Goal: Leave review/rating: Share an evaluation or opinion about a product, service, or content

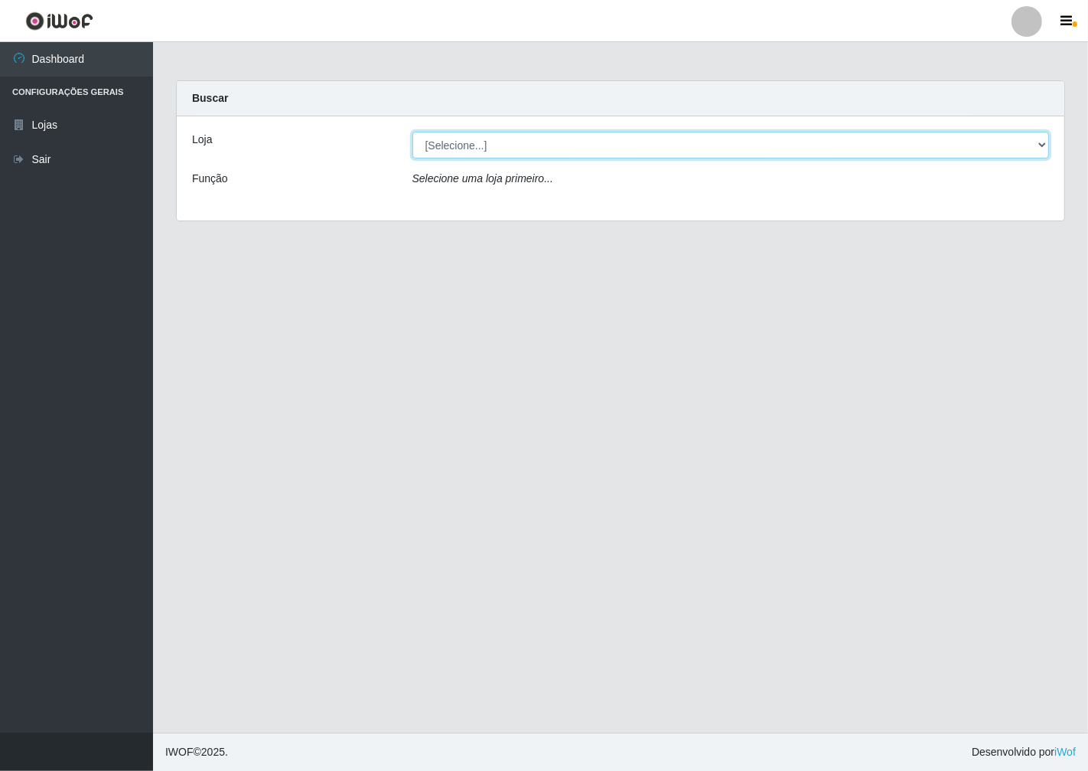
click at [1041, 139] on select "[Selecione...] Minimercado Filezão" at bounding box center [730, 145] width 637 height 27
select select "204"
click at [412, 132] on select "[Selecione...] Minimercado Filezão" at bounding box center [730, 145] width 637 height 27
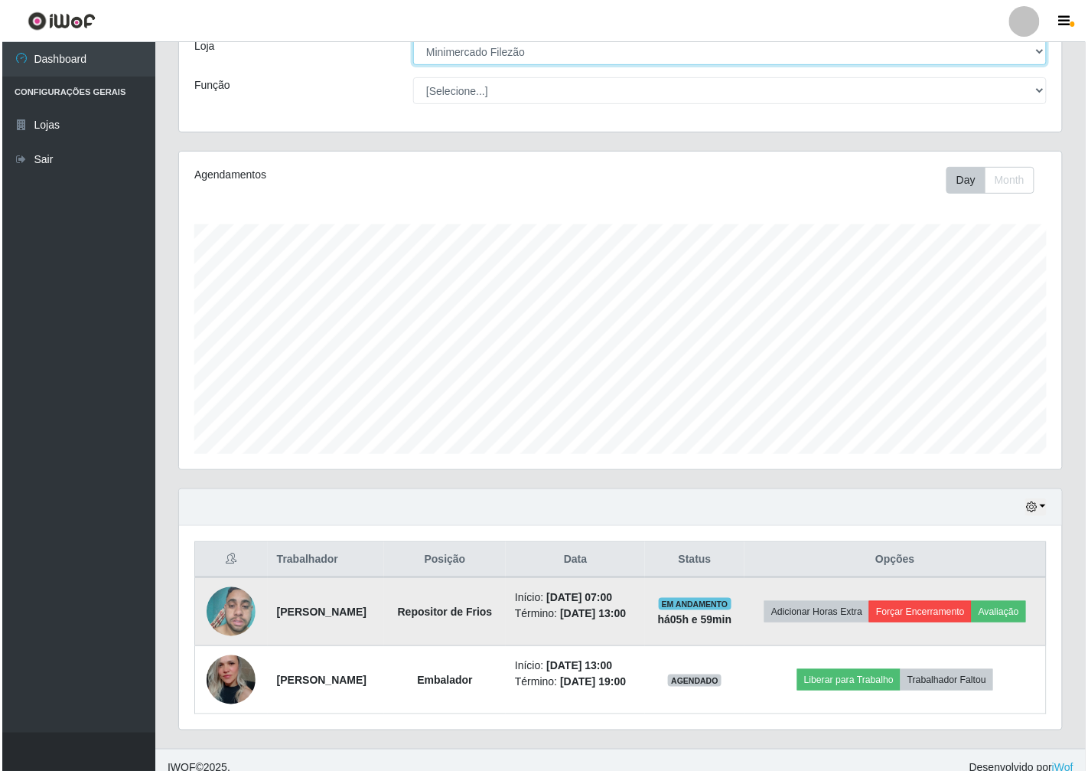
scroll to position [132, 0]
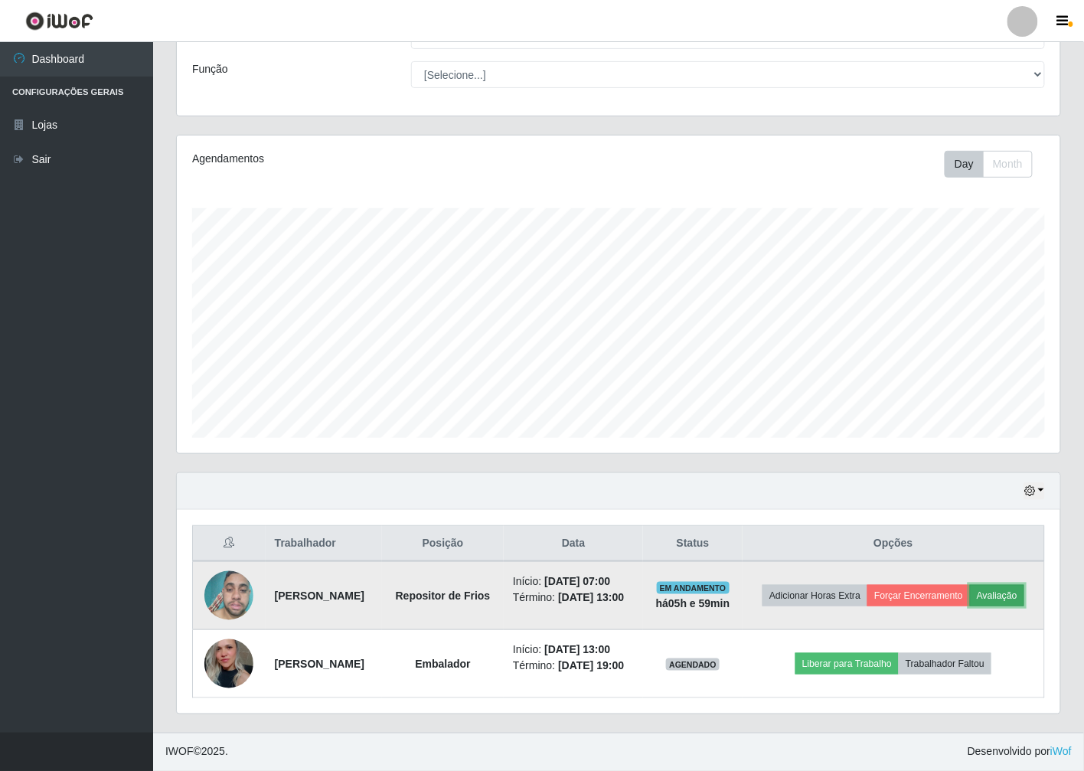
click at [970, 587] on button "Avaliação" at bounding box center [997, 595] width 54 height 21
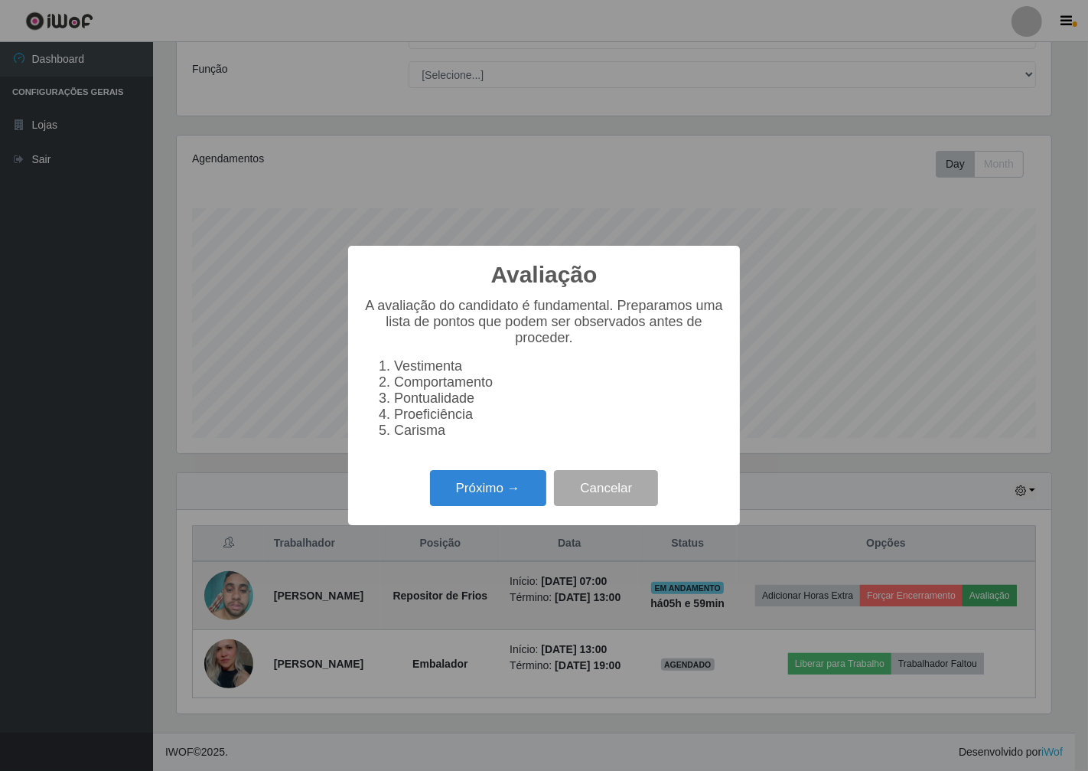
scroll to position [317, 874]
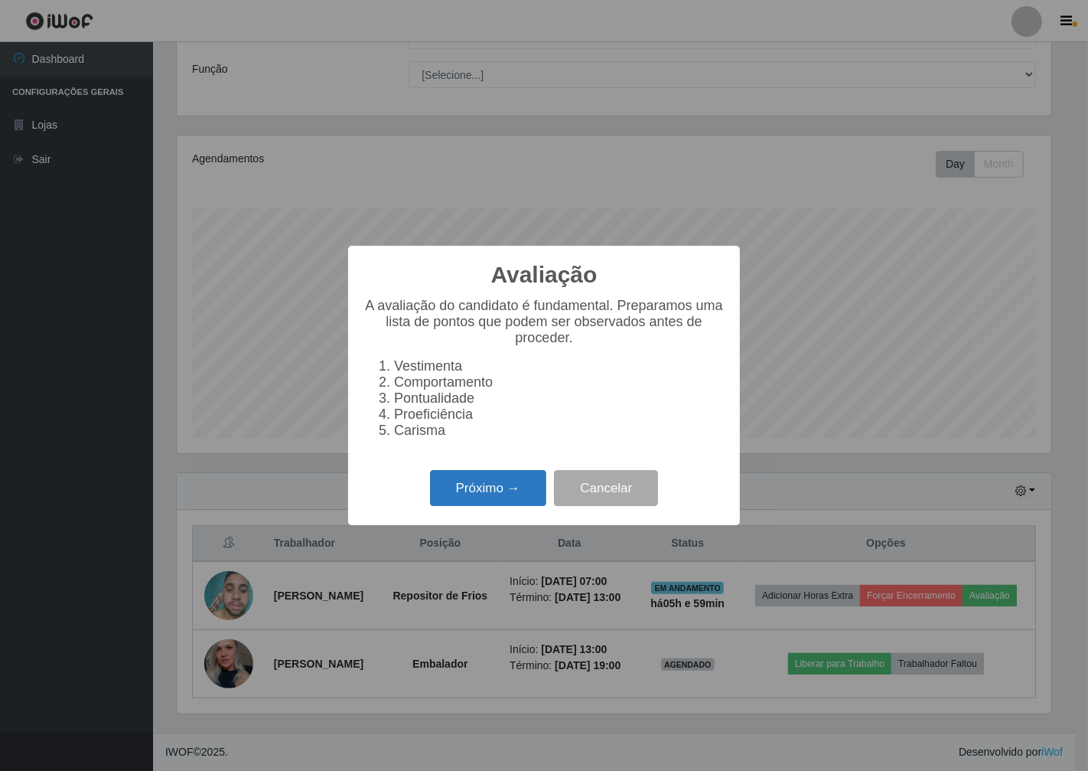
click at [459, 496] on button "Próximo →" at bounding box center [488, 488] width 116 height 36
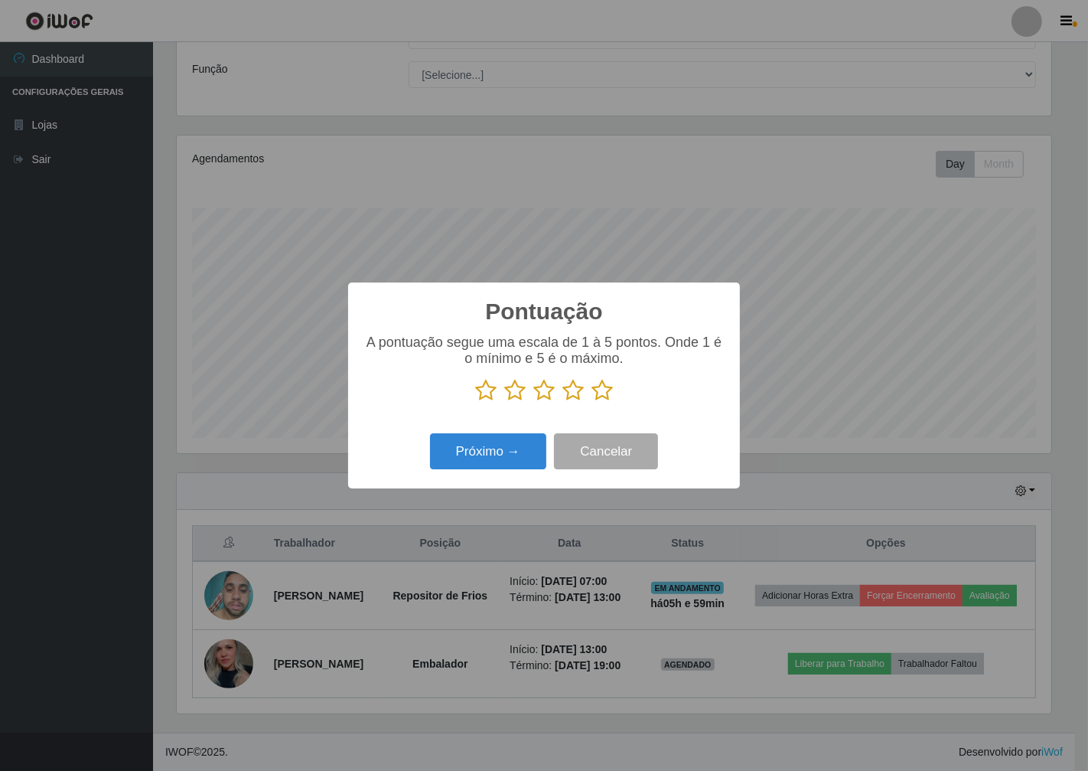
scroll to position [764918, 764361]
click at [602, 386] on icon at bounding box center [602, 390] width 21 height 23
click at [592, 402] on input "radio" at bounding box center [592, 402] width 0 height 0
click at [485, 453] on button "Próximo →" at bounding box center [488, 451] width 116 height 36
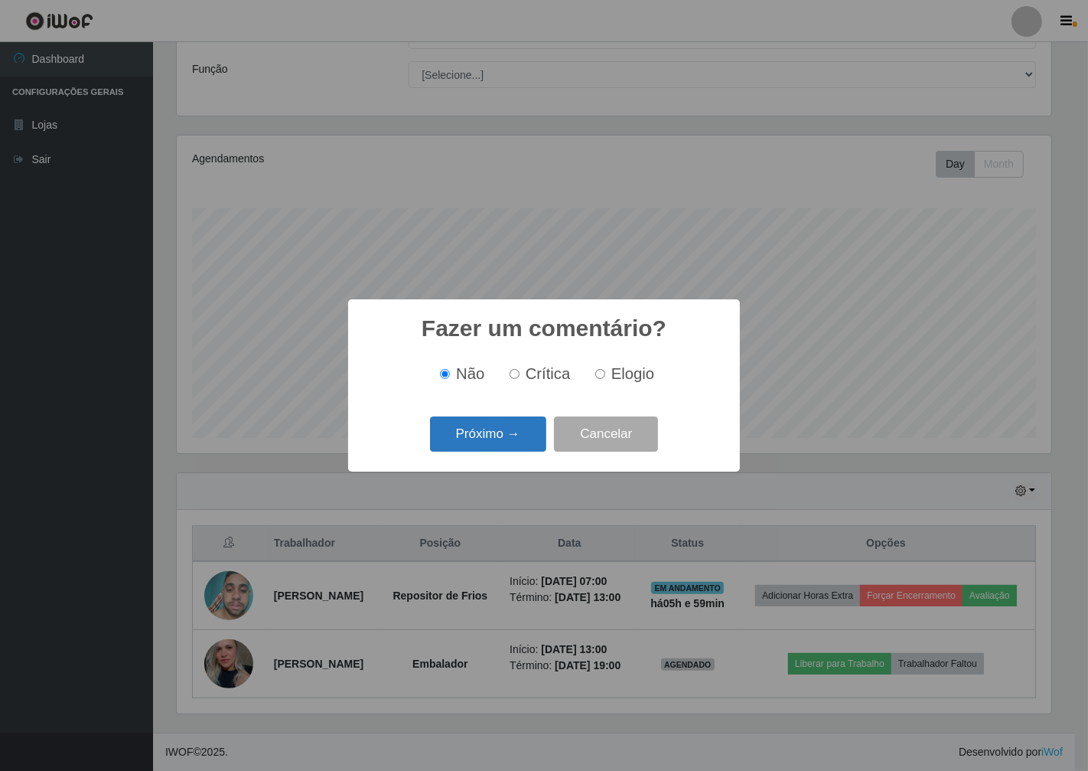
click at [491, 432] on button "Próximo →" at bounding box center [488, 434] width 116 height 36
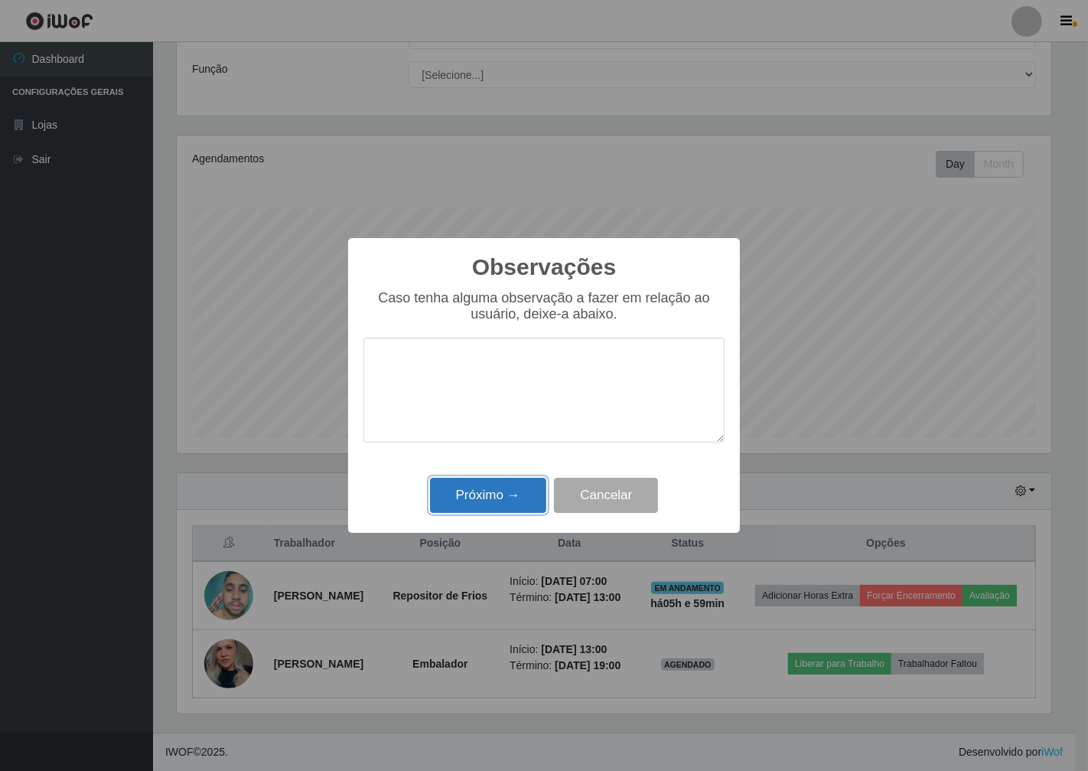
click at [501, 488] on button "Próximo →" at bounding box center [488, 496] width 116 height 36
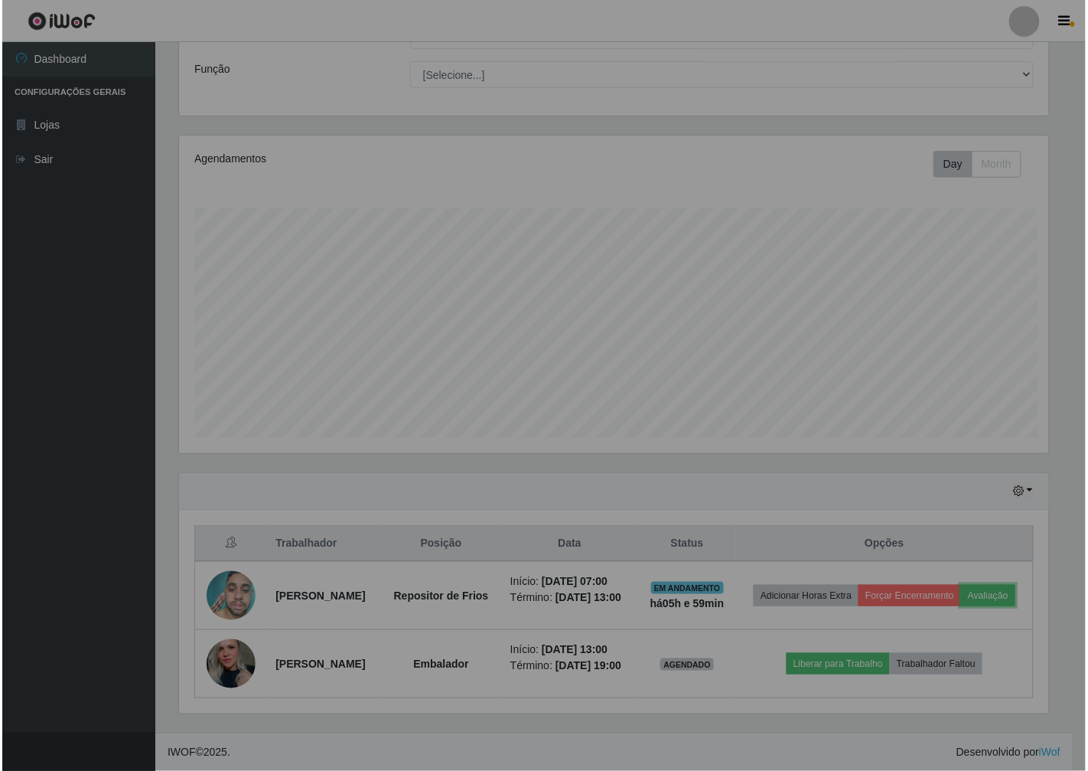
scroll to position [317, 883]
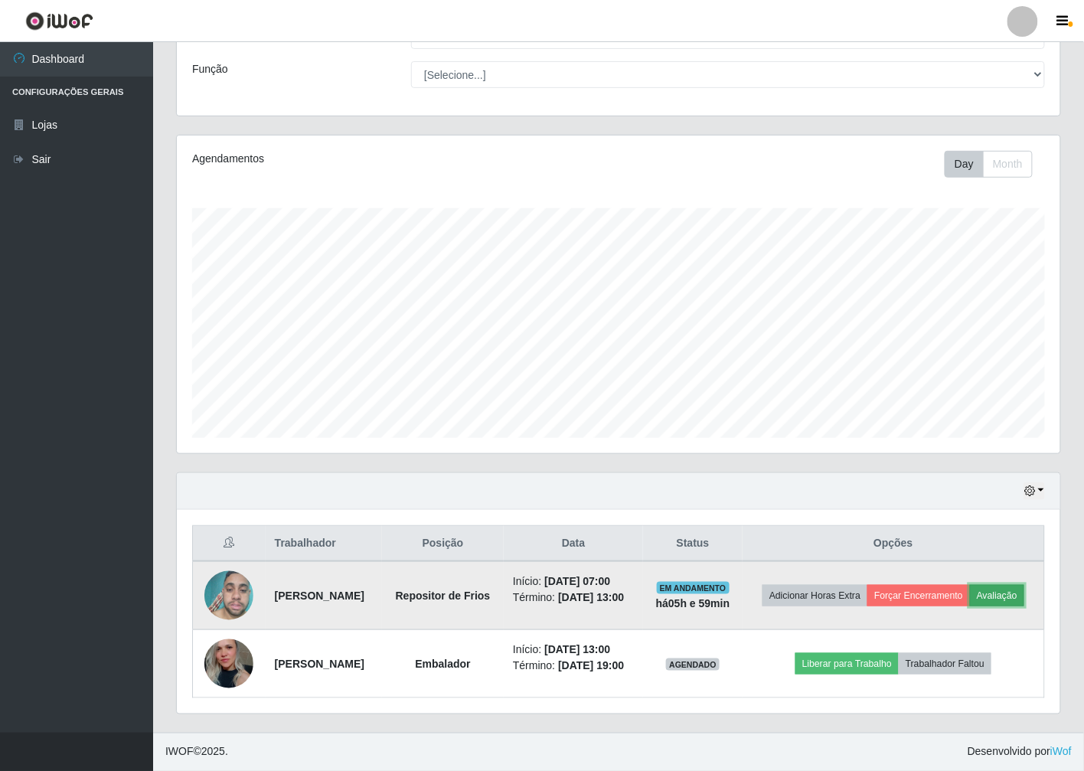
click at [970, 589] on button "Avaliação" at bounding box center [997, 595] width 54 height 21
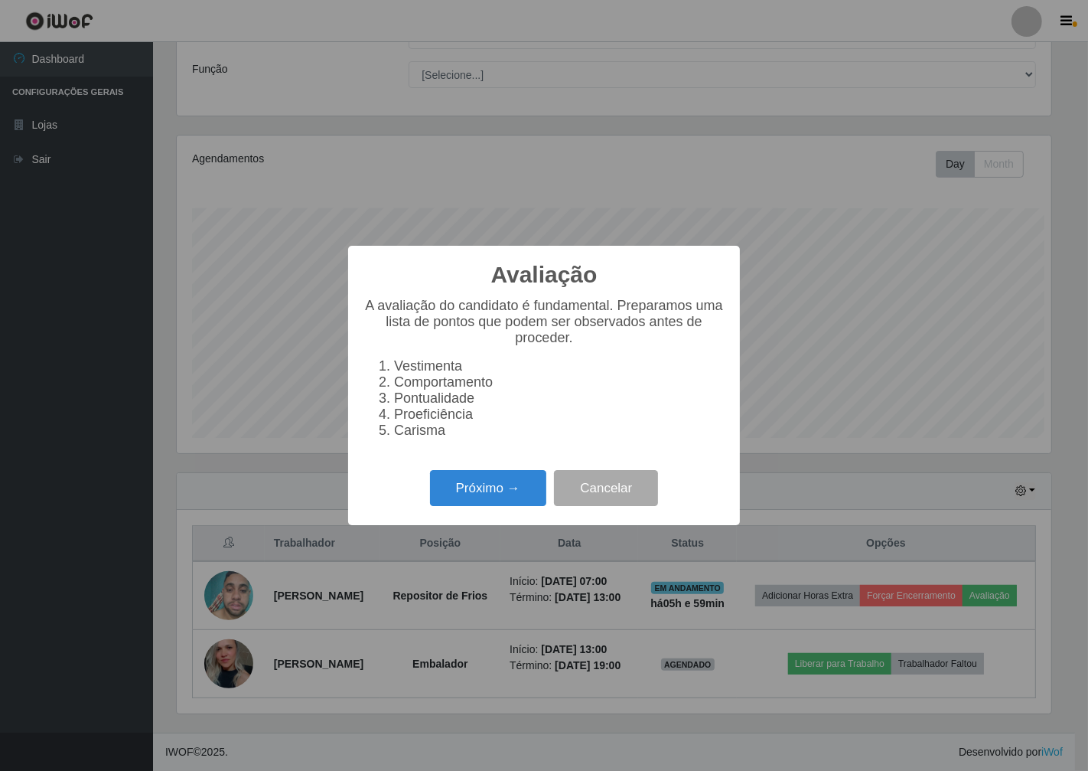
scroll to position [317, 874]
click at [459, 491] on button "Próximo →" at bounding box center [488, 488] width 116 height 36
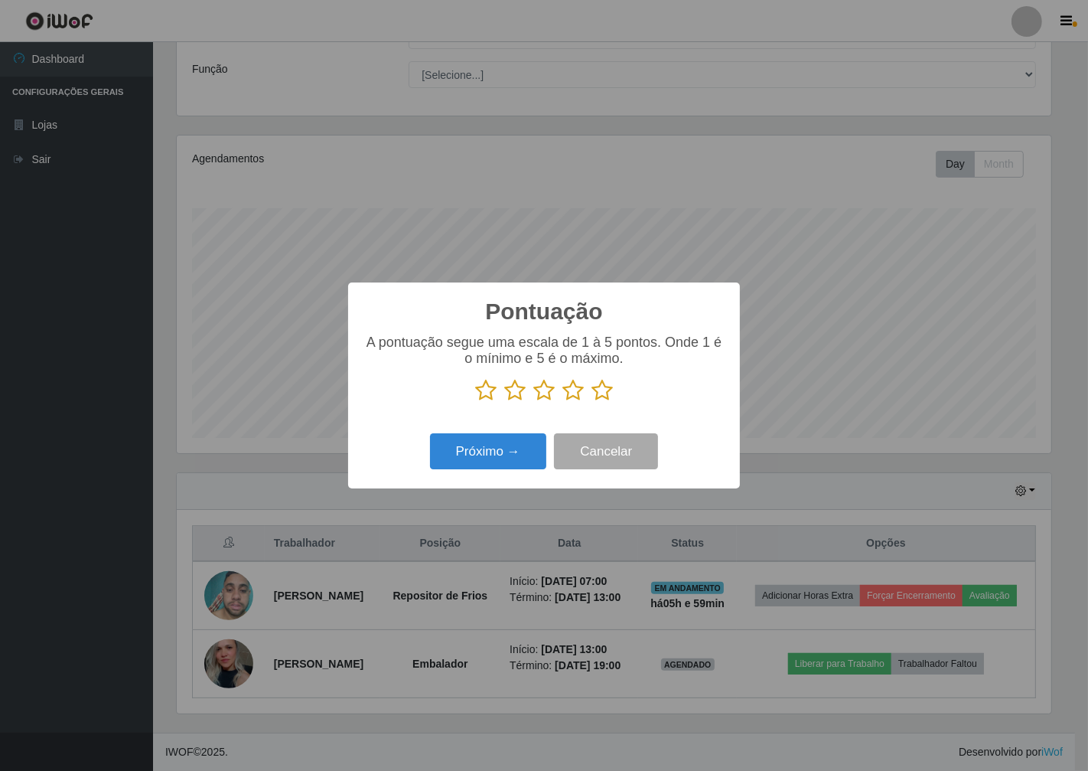
scroll to position [764918, 764361]
drag, startPoint x: 598, startPoint y: 394, endPoint x: 479, endPoint y: 448, distance: 130.1
click at [594, 395] on icon at bounding box center [602, 390] width 21 height 23
click at [592, 402] on input "radio" at bounding box center [592, 402] width 0 height 0
click at [480, 448] on button "Próximo →" at bounding box center [488, 451] width 116 height 36
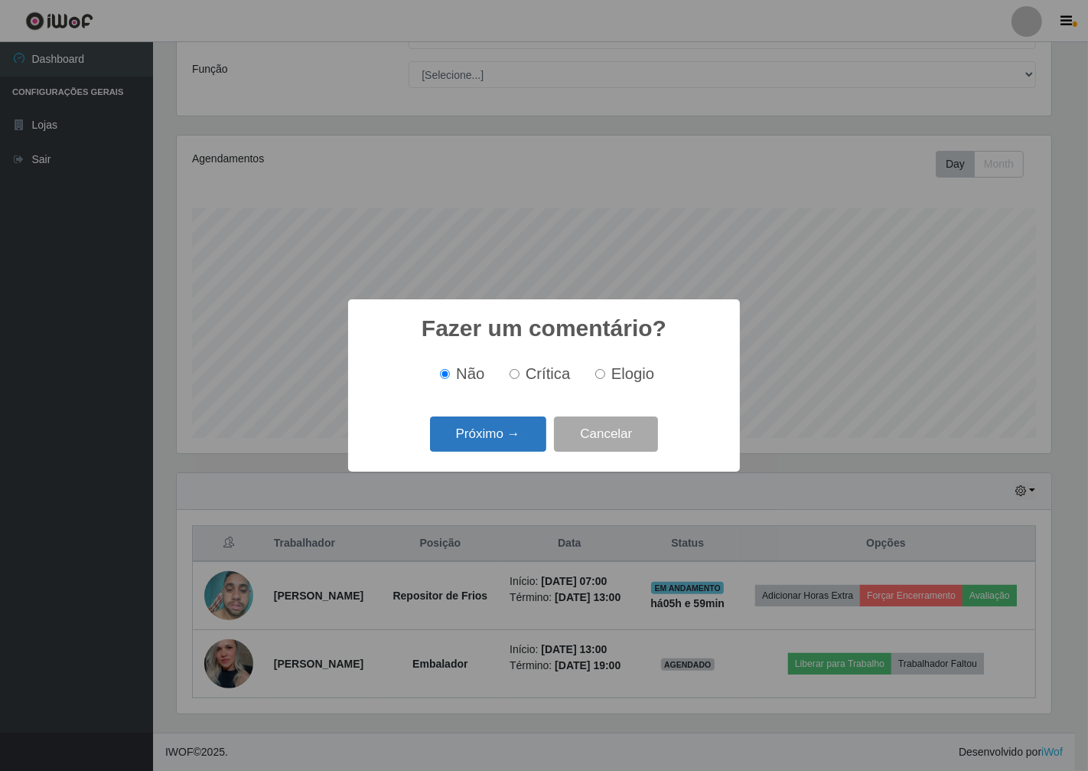
click at [484, 445] on button "Próximo →" at bounding box center [488, 434] width 116 height 36
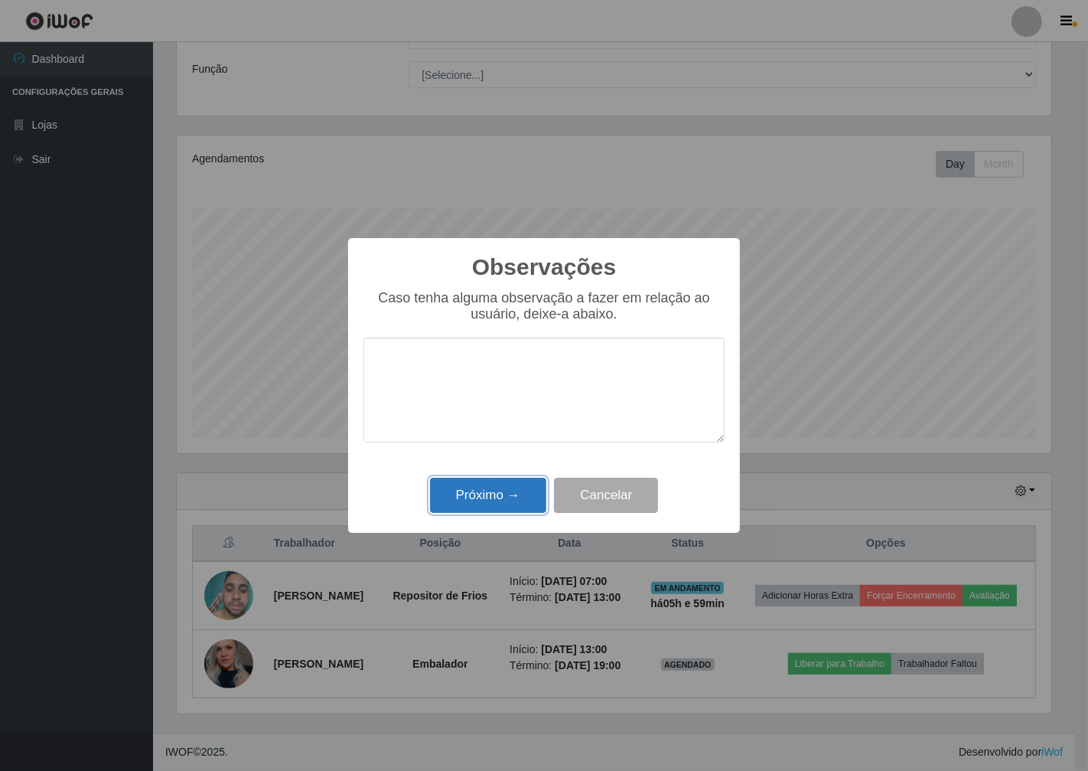
click at [486, 494] on button "Próximo →" at bounding box center [488, 496] width 116 height 36
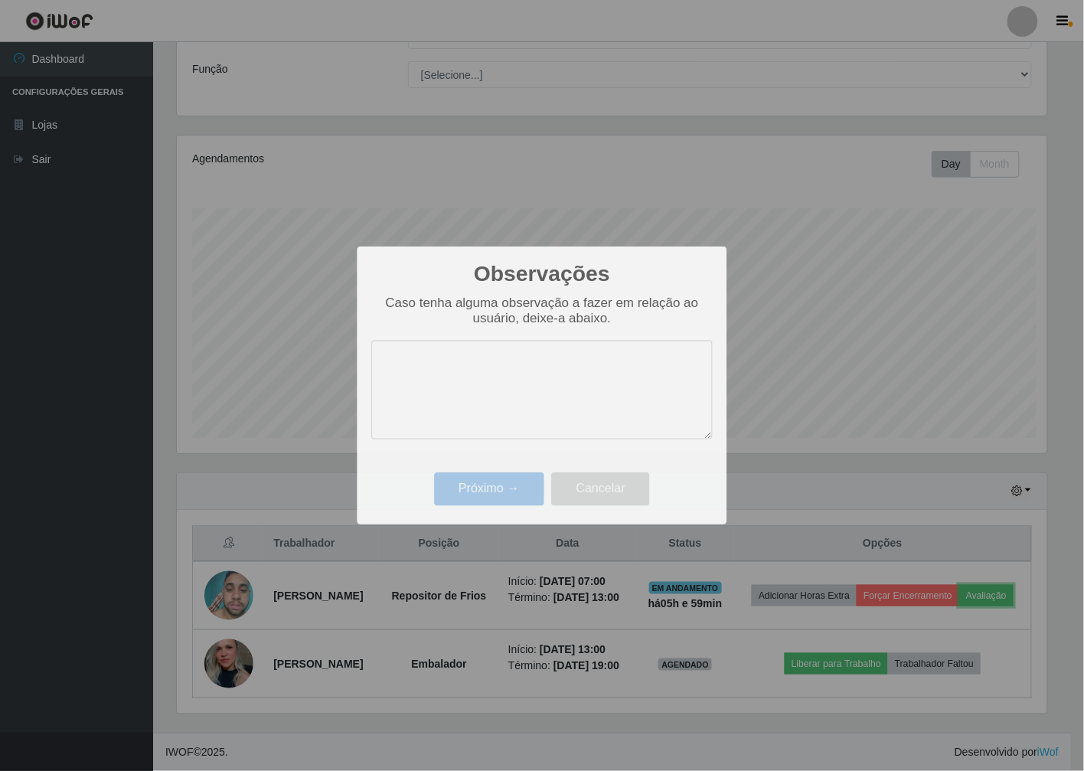
scroll to position [317, 883]
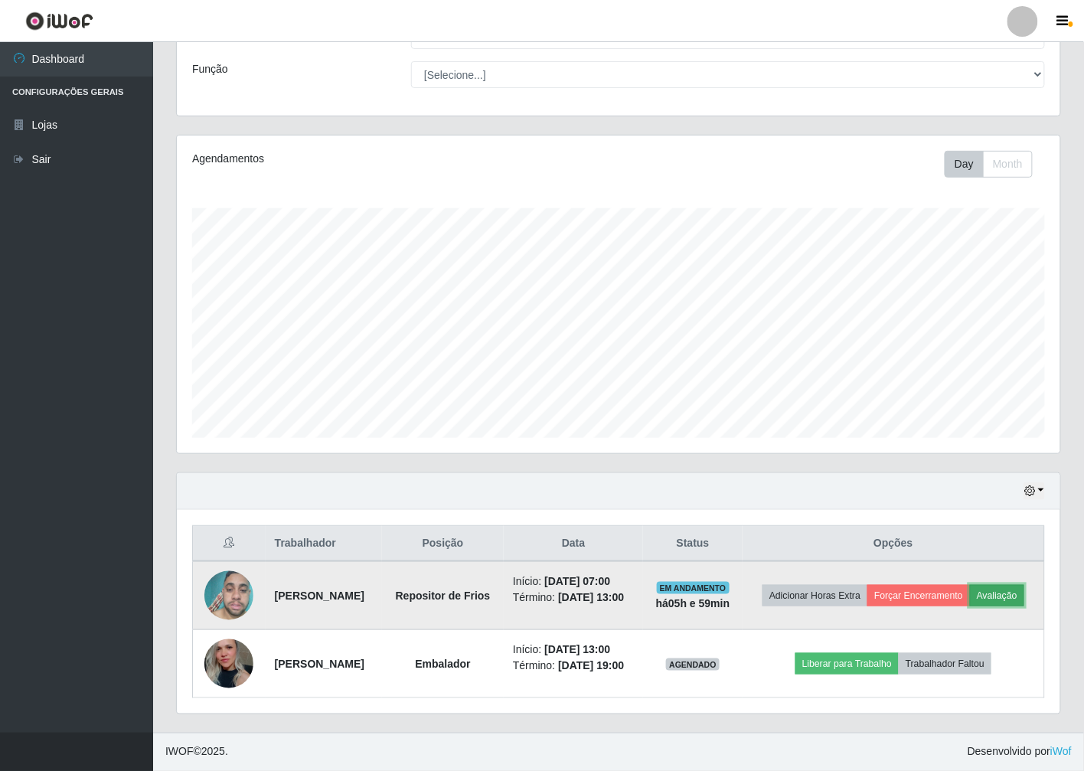
click at [970, 592] on button "Avaliação" at bounding box center [997, 595] width 54 height 21
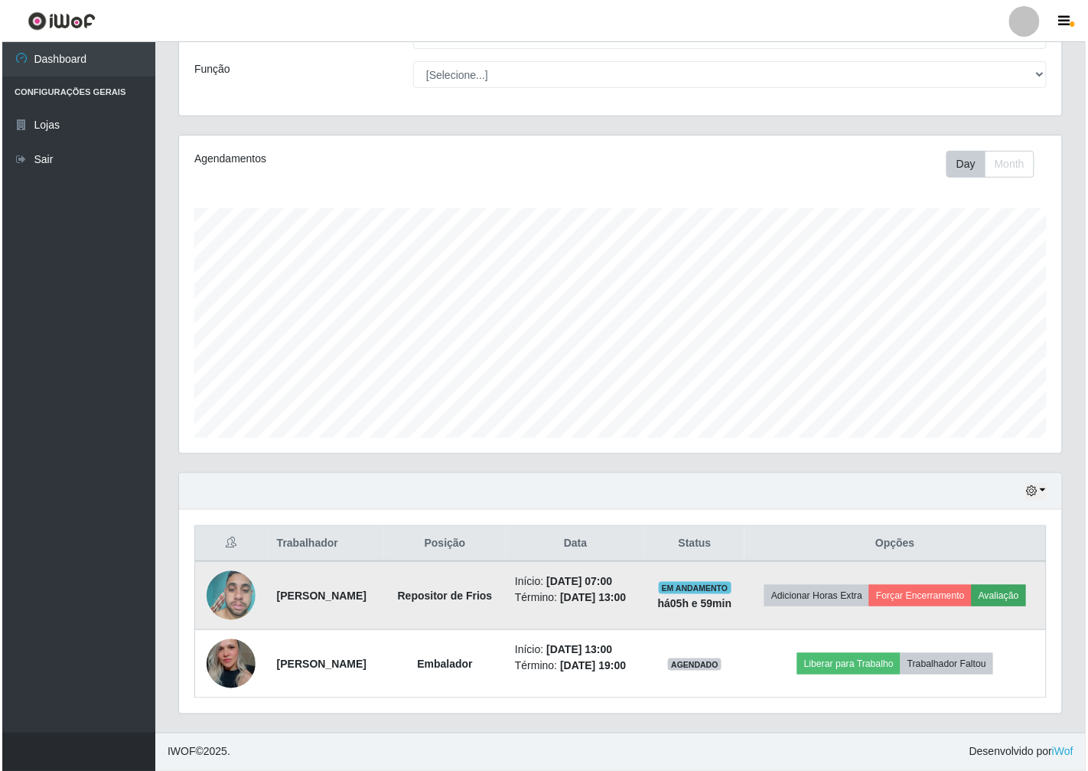
scroll to position [317, 874]
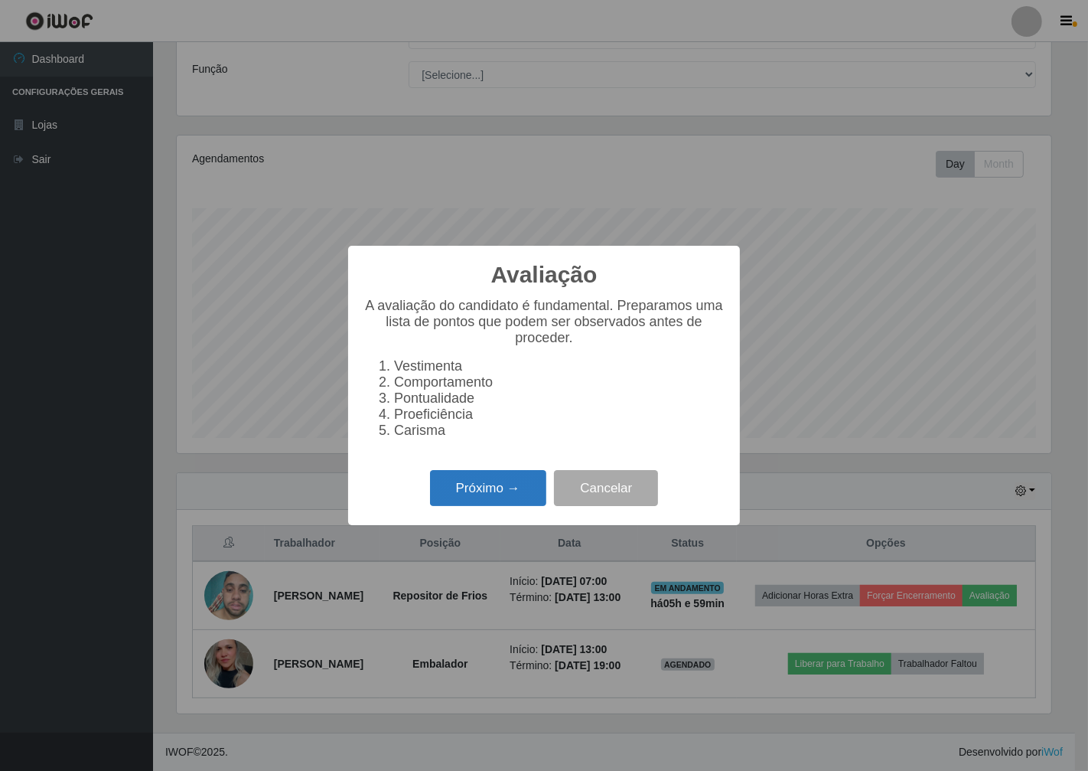
click at [506, 491] on button "Próximo →" at bounding box center [488, 488] width 116 height 36
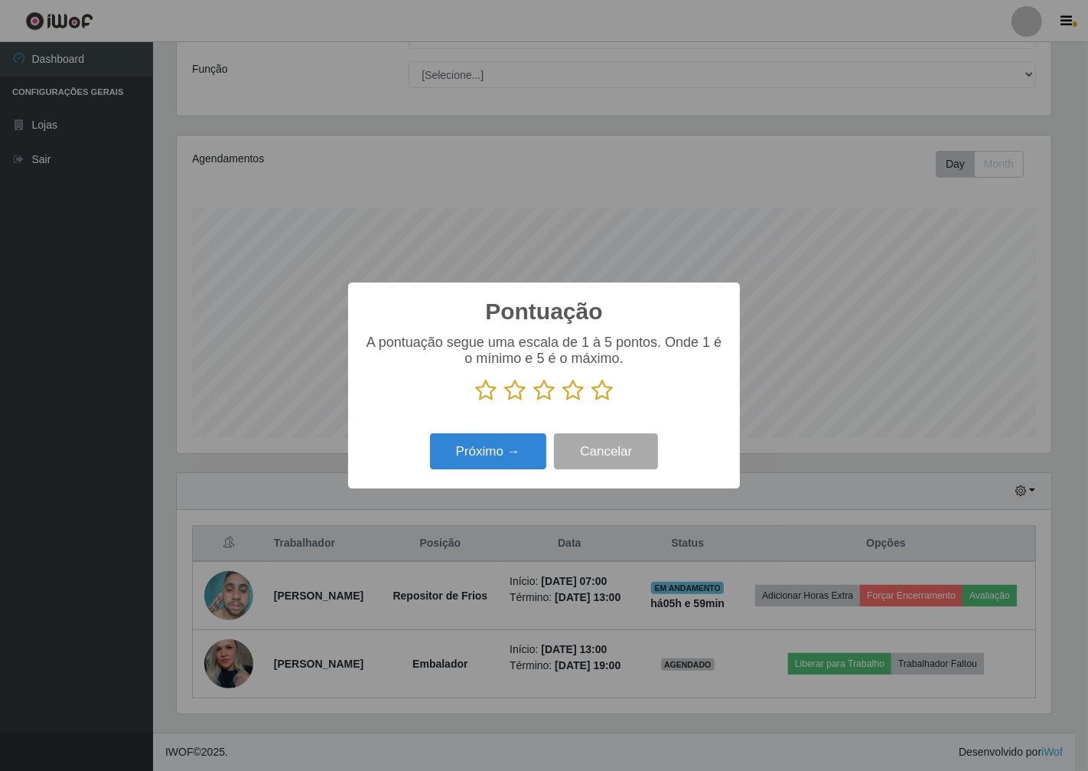
scroll to position [764918, 764361]
drag, startPoint x: 600, startPoint y: 386, endPoint x: 586, endPoint y: 408, distance: 26.1
click at [600, 386] on icon at bounding box center [602, 390] width 21 height 23
click at [592, 402] on input "radio" at bounding box center [592, 402] width 0 height 0
click at [521, 448] on button "Próximo →" at bounding box center [488, 451] width 116 height 36
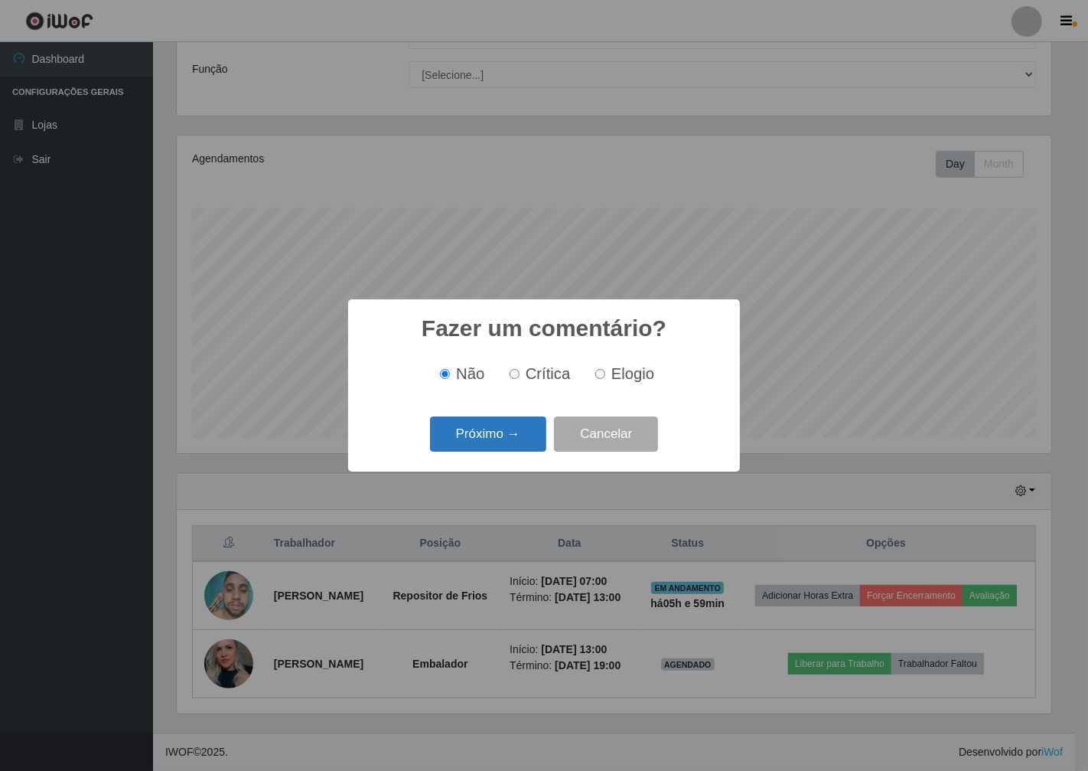
click at [516, 438] on button "Próximo →" at bounding box center [488, 434] width 116 height 36
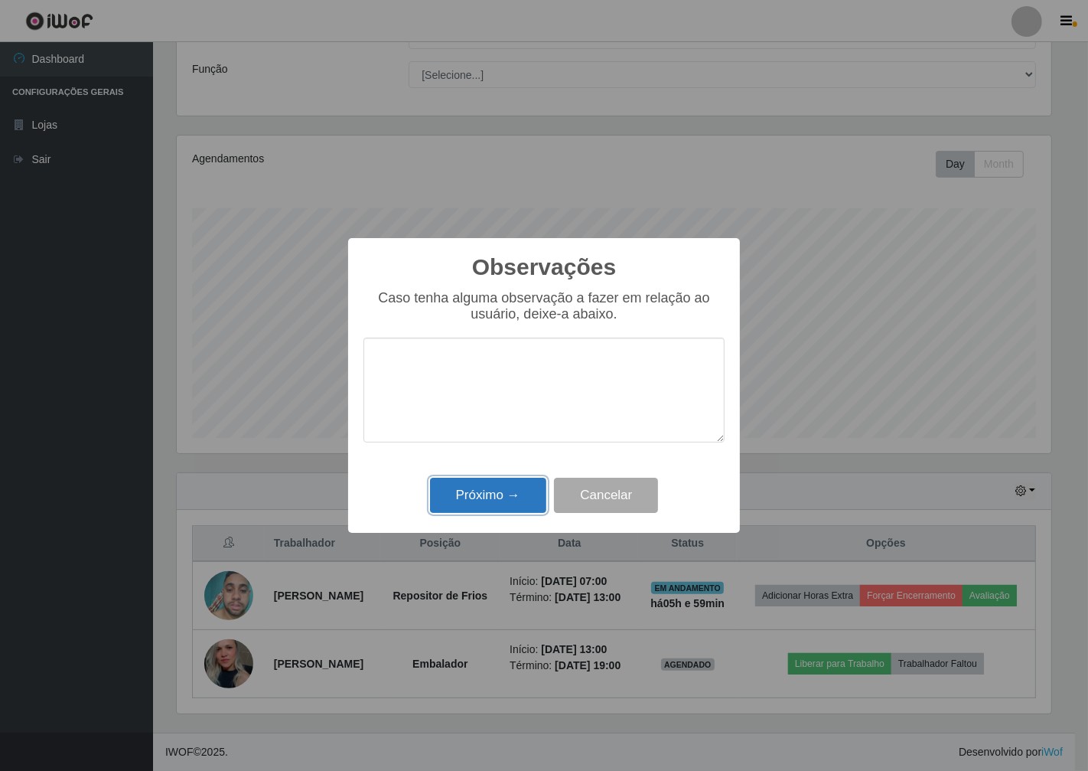
click at [491, 493] on button "Próximo →" at bounding box center [488, 496] width 116 height 36
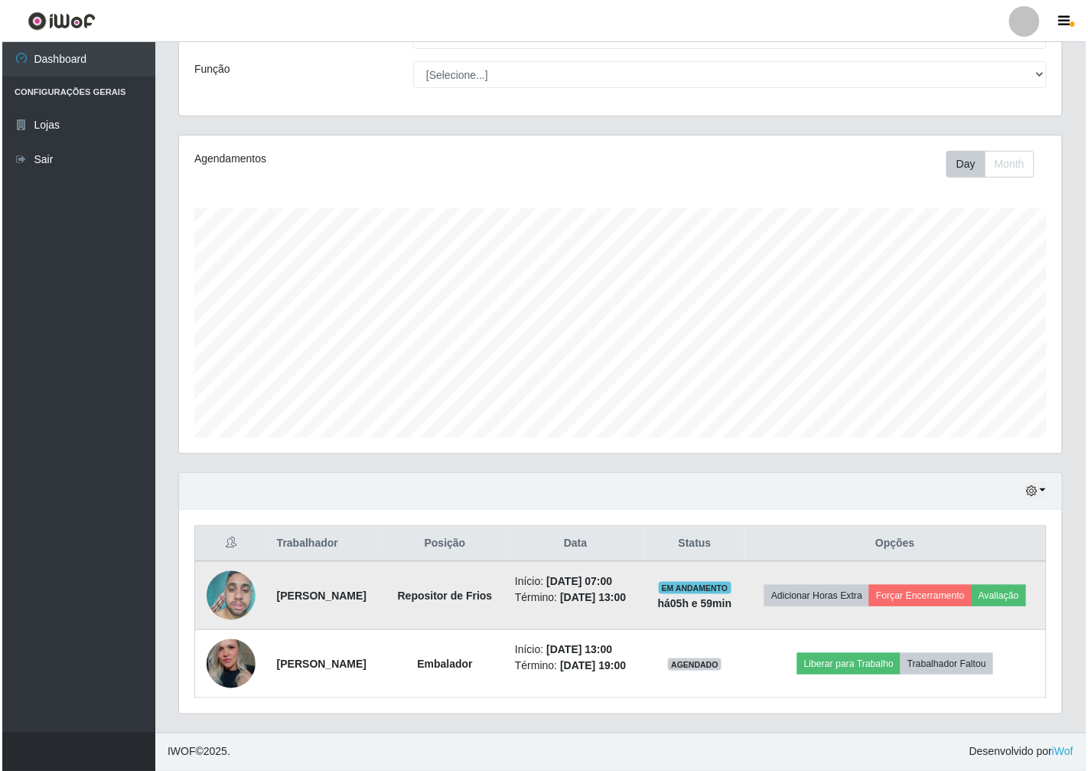
scroll to position [109, 0]
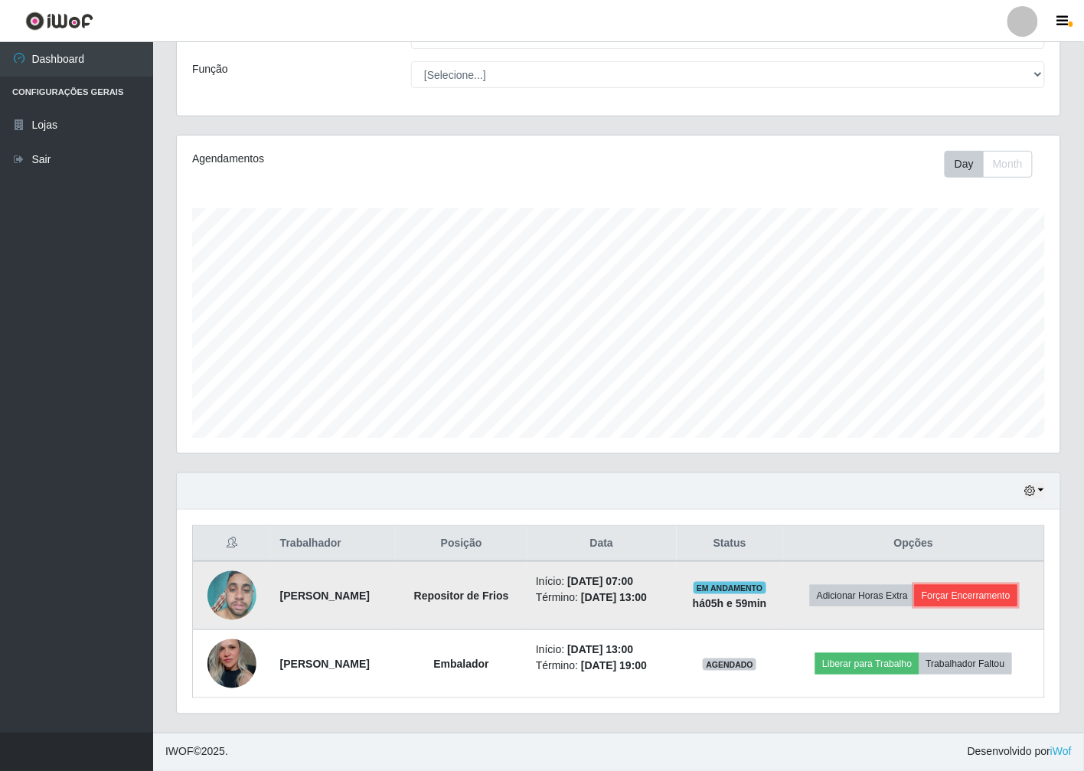
click at [980, 590] on button "Forçar Encerramento" at bounding box center [965, 595] width 103 height 21
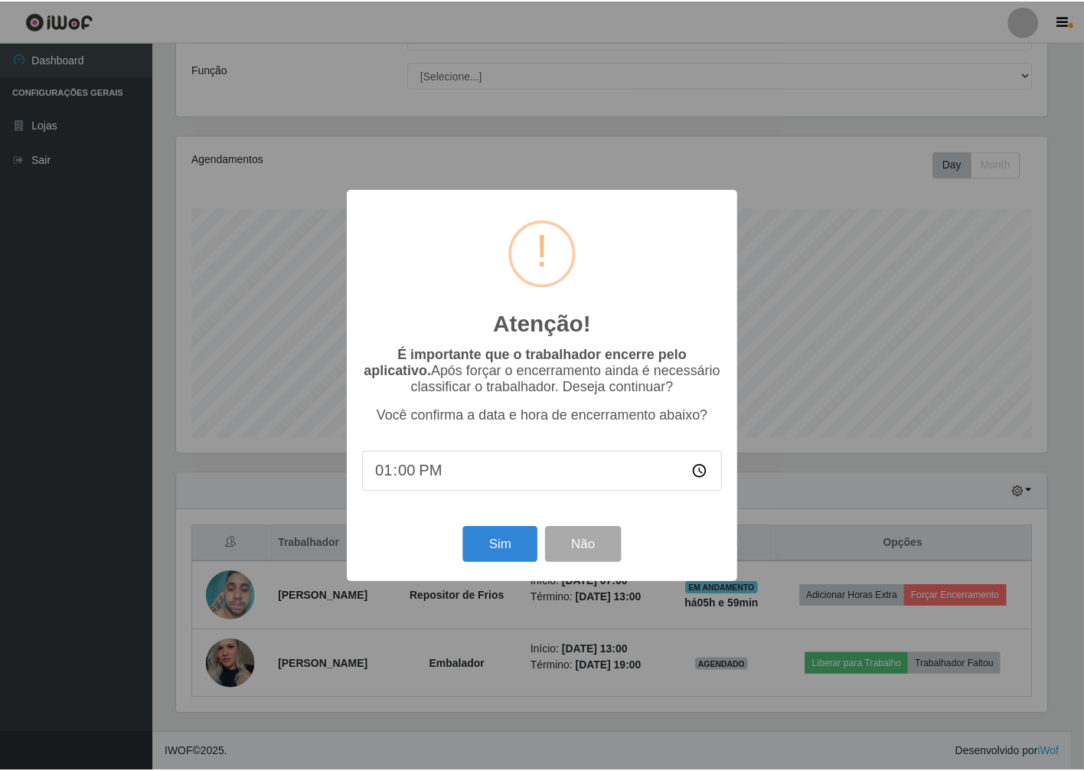
scroll to position [317, 874]
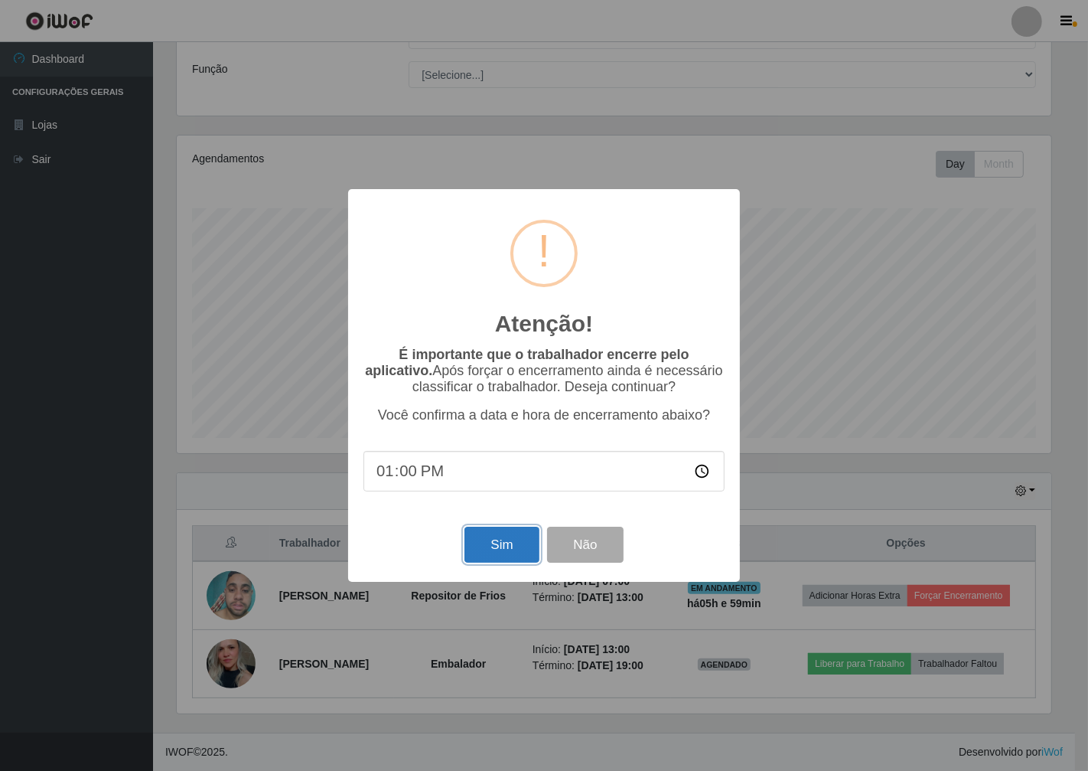
click at [501, 544] on button "Sim" at bounding box center [501, 544] width 74 height 36
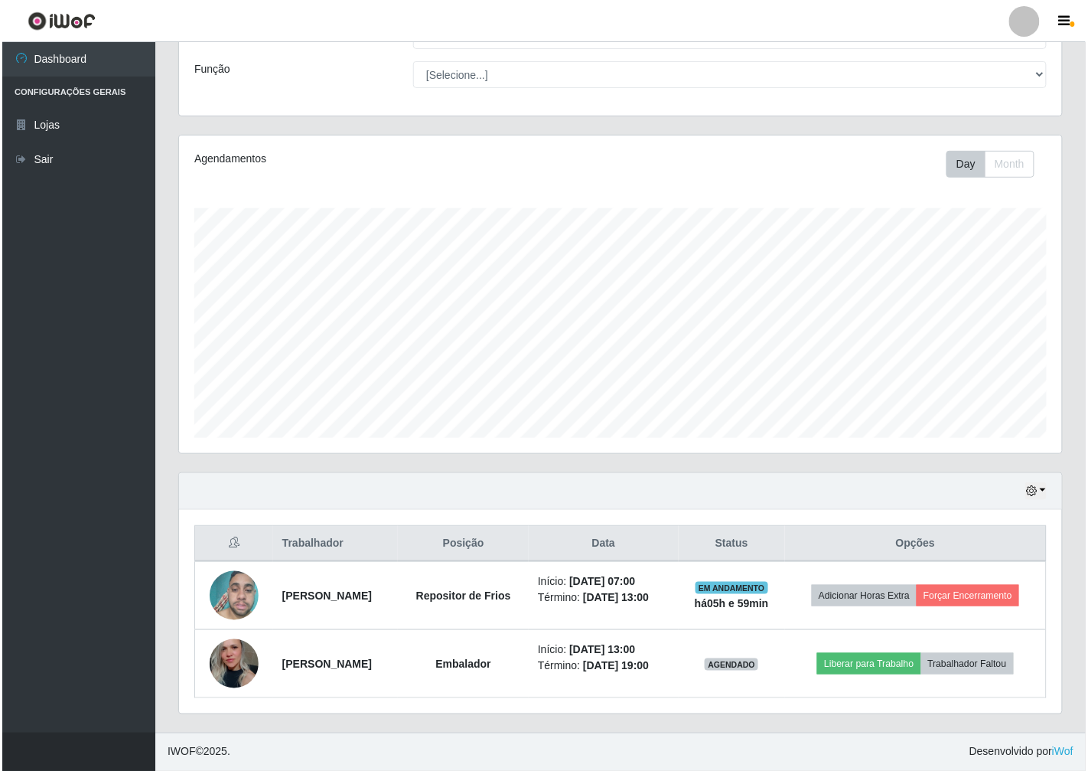
scroll to position [0, 0]
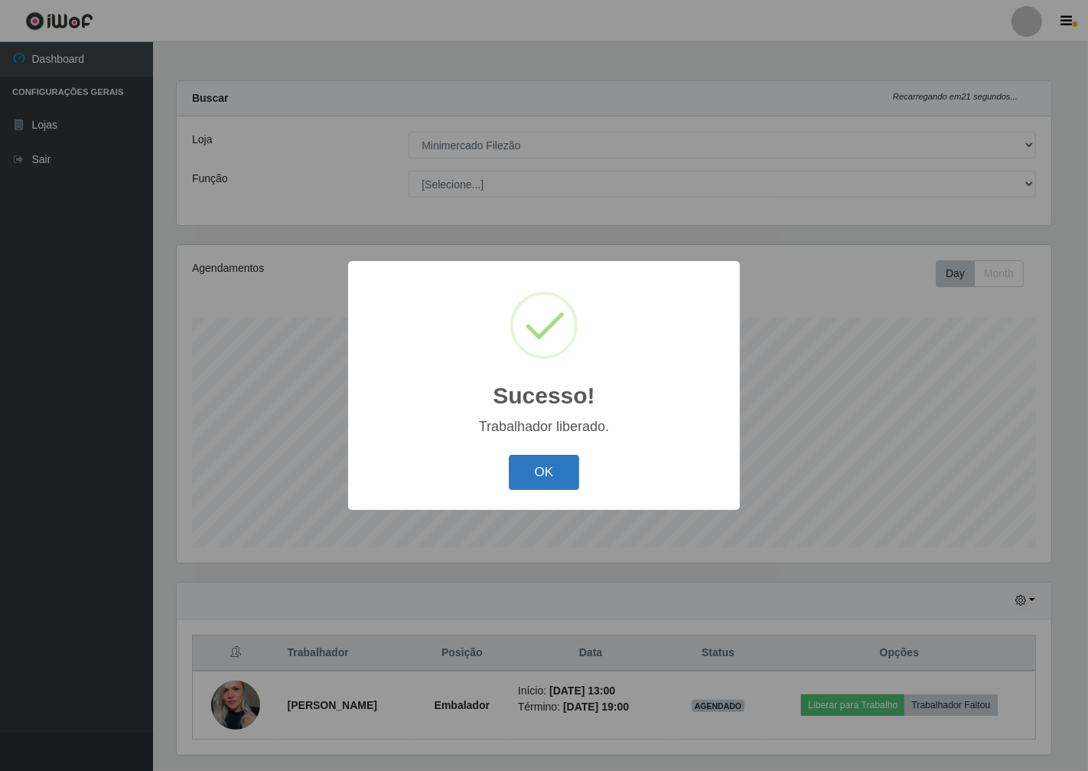
click at [557, 461] on button "OK" at bounding box center [544, 473] width 71 height 36
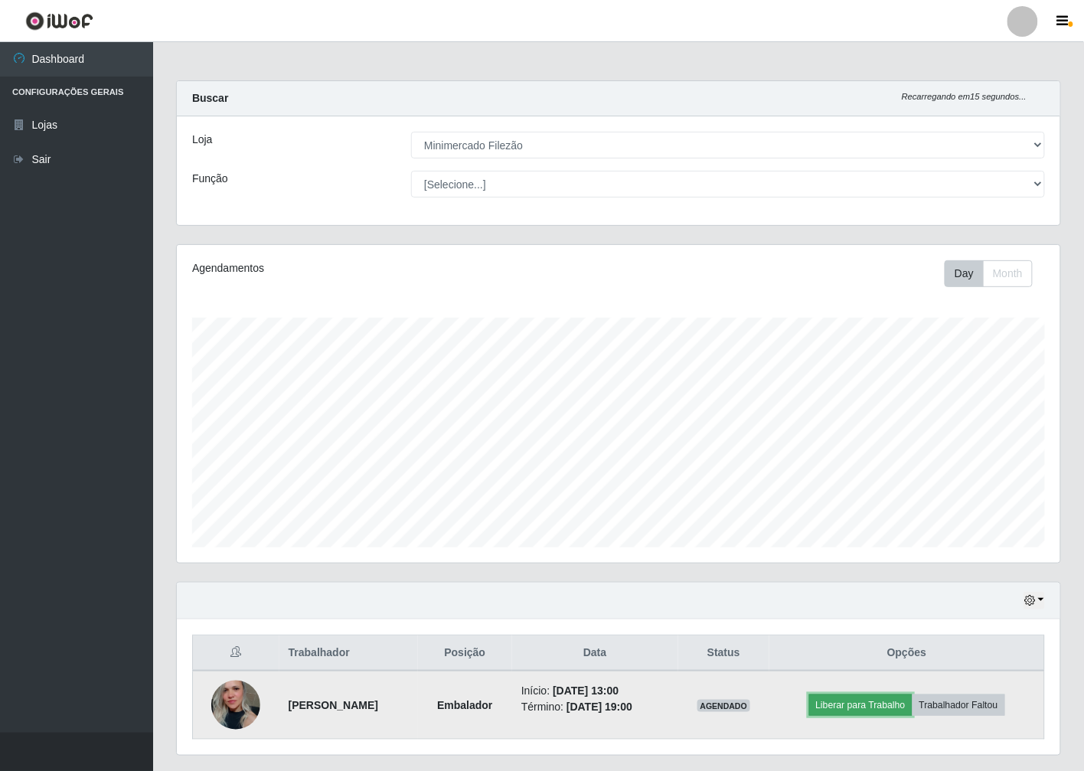
click at [873, 709] on button "Liberar para Trabalho" at bounding box center [860, 704] width 103 height 21
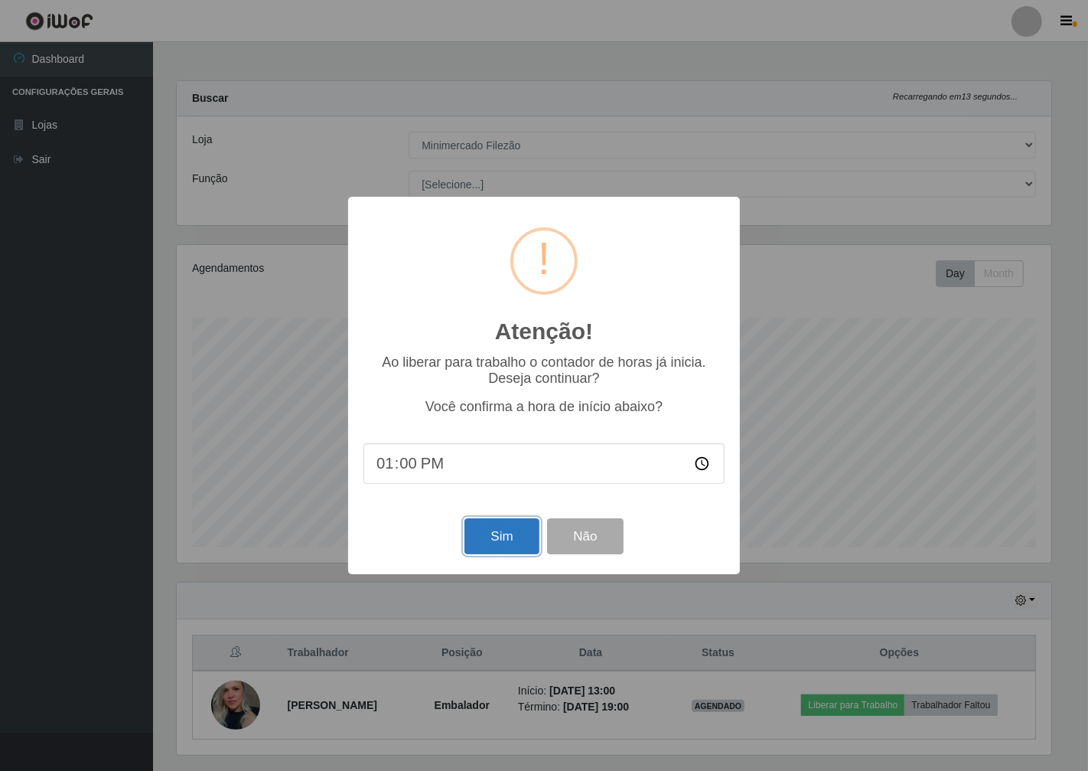
click at [517, 548] on button "Sim" at bounding box center [501, 536] width 74 height 36
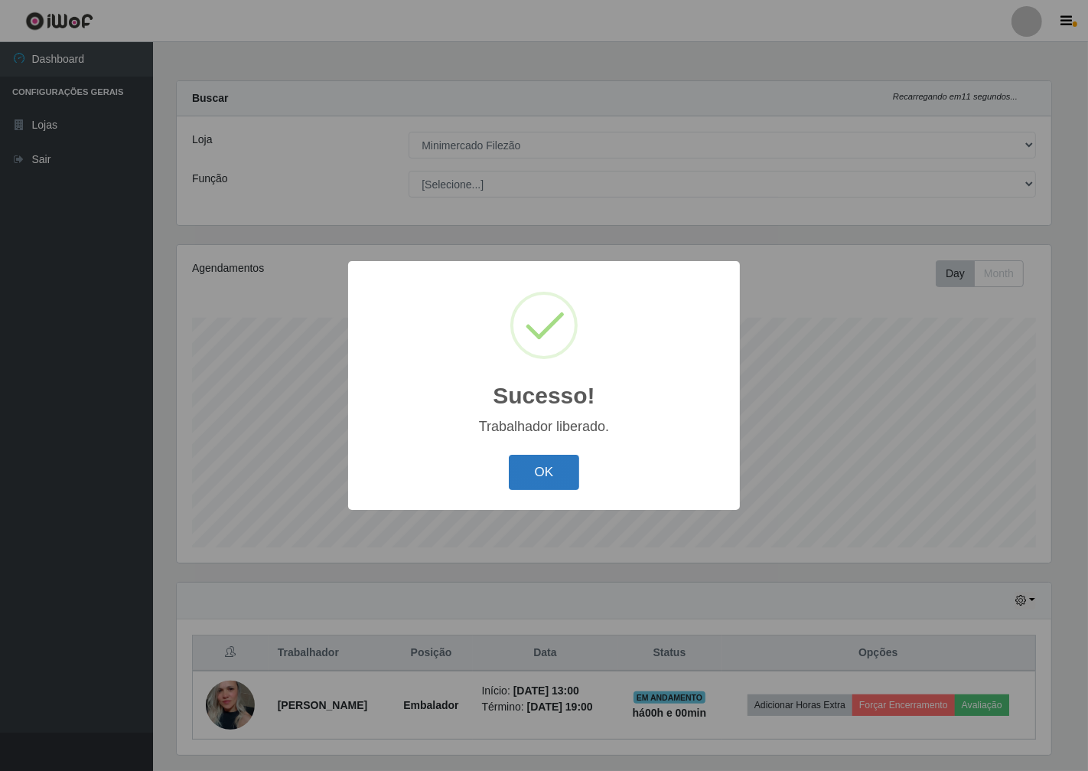
click at [530, 464] on button "OK" at bounding box center [544, 473] width 71 height 36
